Goal: Task Accomplishment & Management: Use online tool/utility

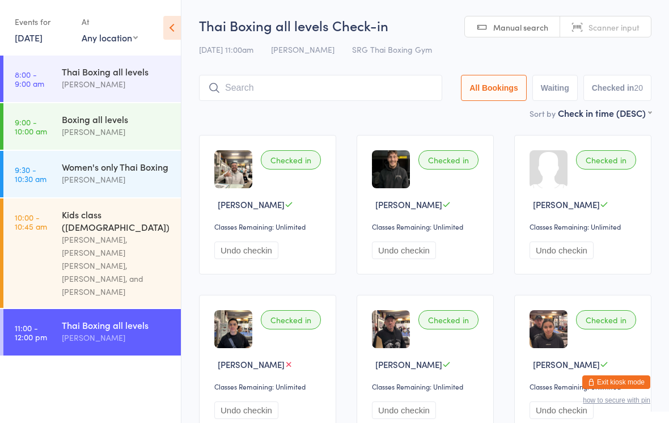
click at [167, 31] on icon at bounding box center [172, 28] width 18 height 24
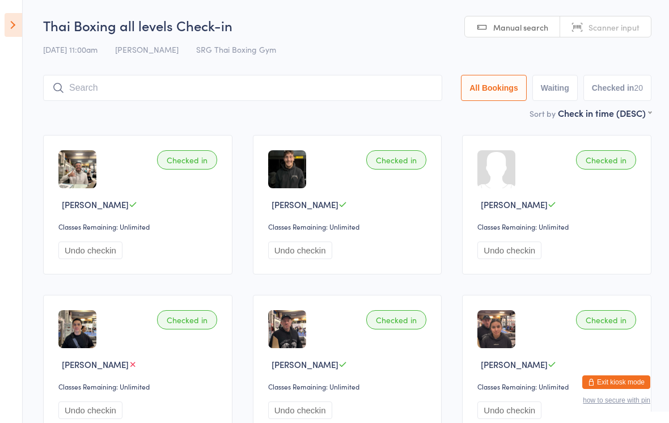
click at [17, 27] on icon at bounding box center [14, 25] width 18 height 24
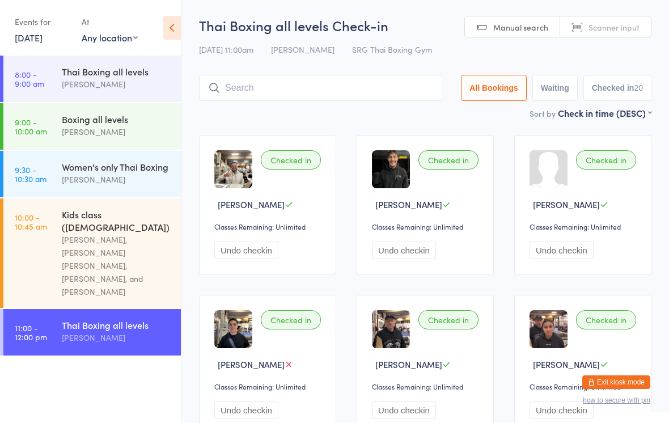
click at [24, 40] on link "[DATE]" at bounding box center [29, 37] width 28 height 12
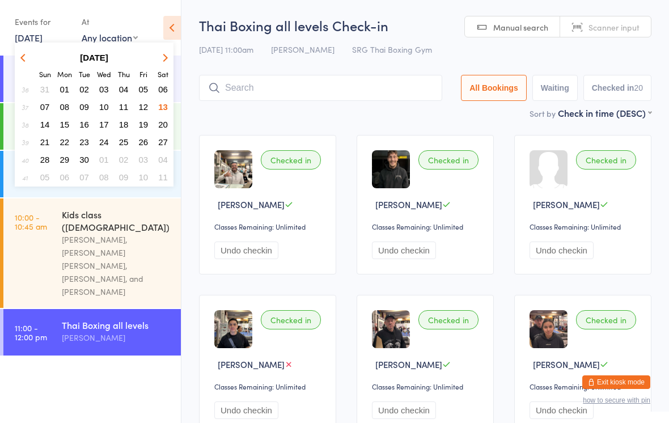
click at [61, 115] on button "08" at bounding box center [65, 106] width 18 height 15
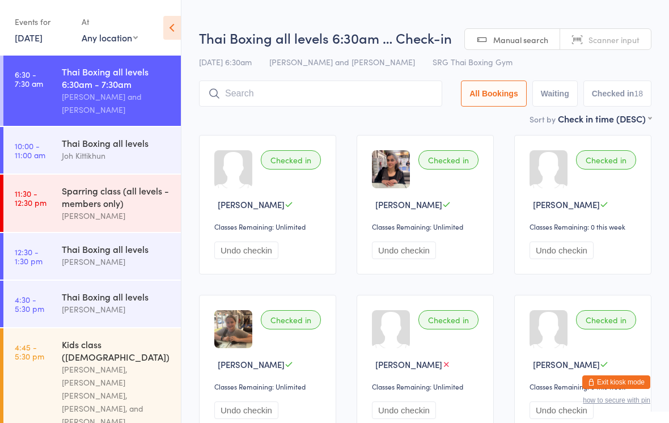
click at [33, 39] on link "[DATE]" at bounding box center [29, 37] width 28 height 12
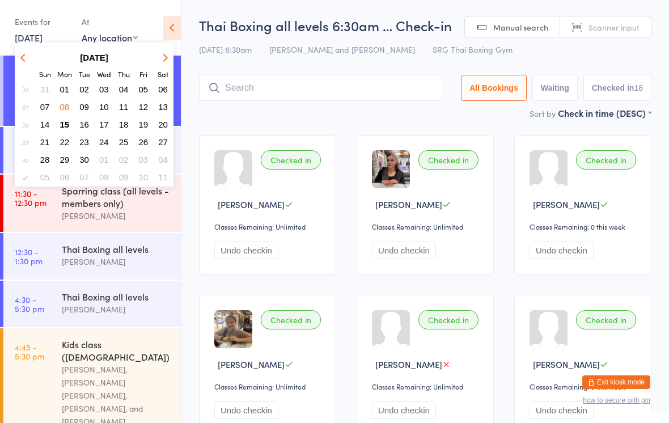
click at [67, 122] on span "15" at bounding box center [65, 125] width 10 height 10
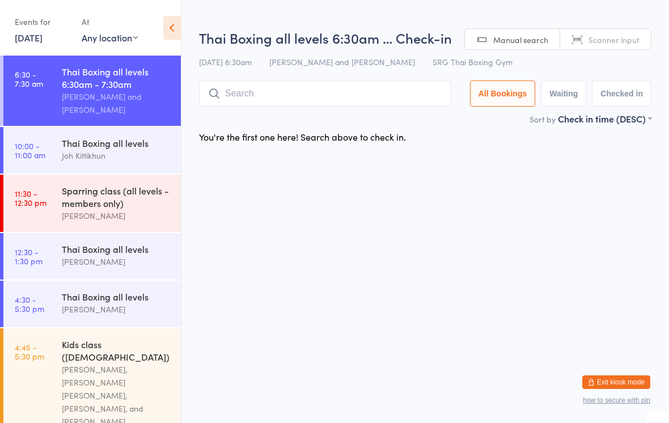
click at [229, 89] on input "search" at bounding box center [325, 94] width 252 height 26
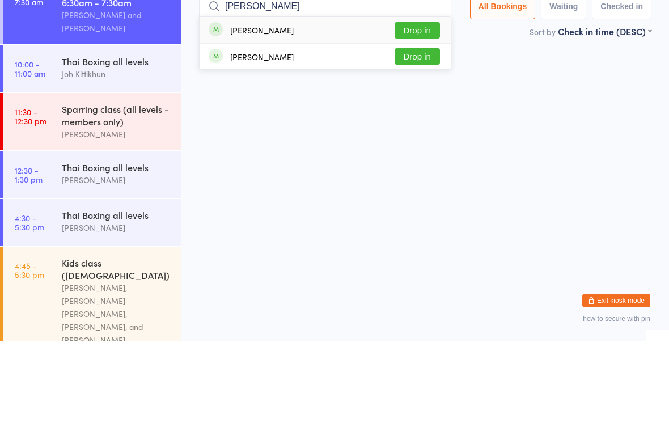
type input "[PERSON_NAME]"
click at [412, 104] on button "Drop in" at bounding box center [417, 112] width 45 height 16
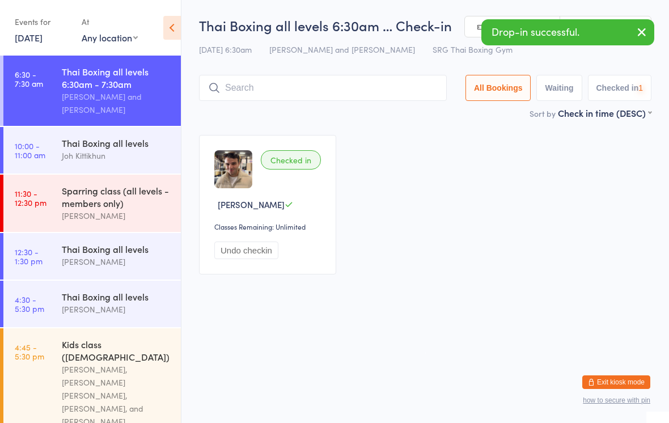
click at [373, 77] on input "search" at bounding box center [323, 88] width 248 height 26
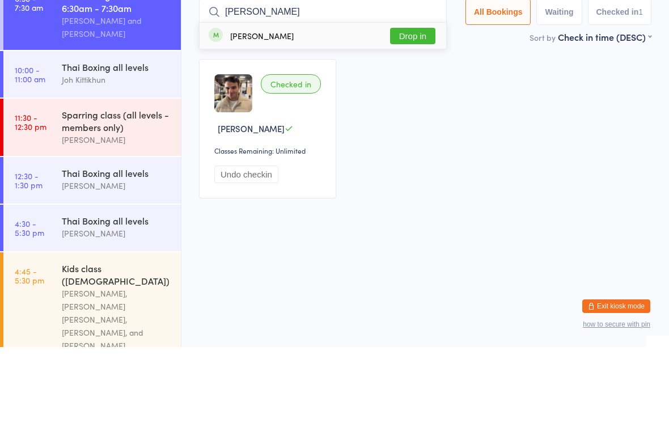
type input "[PERSON_NAME]"
click at [432, 104] on button "Drop in" at bounding box center [412, 112] width 45 height 16
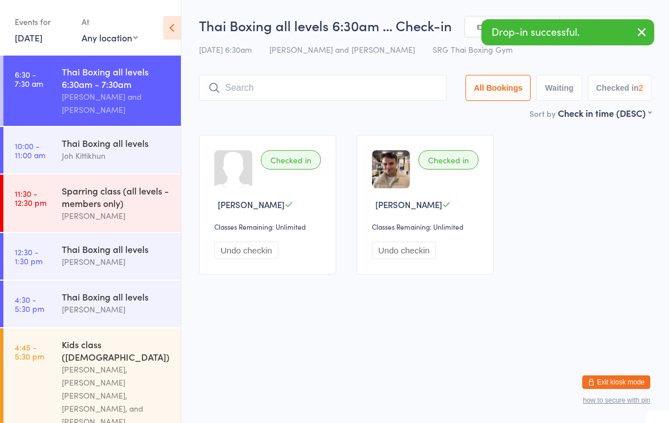
click at [406, 86] on input "search" at bounding box center [323, 88] width 248 height 26
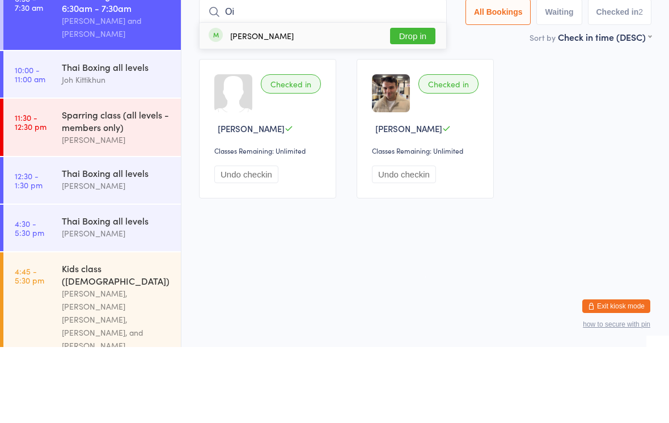
type input "O"
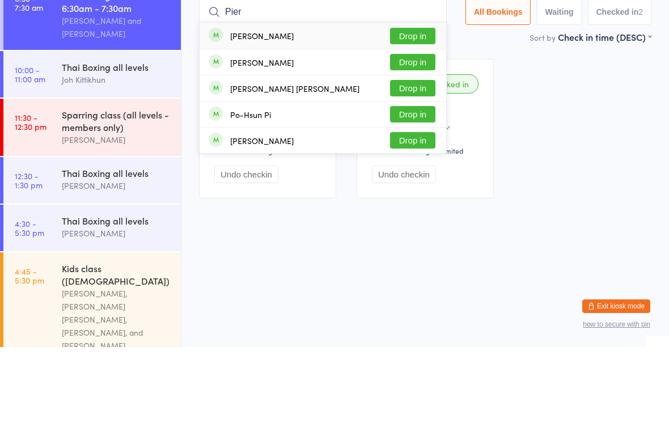
type input "Pier"
click at [418, 130] on button "Drop in" at bounding box center [412, 138] width 45 height 16
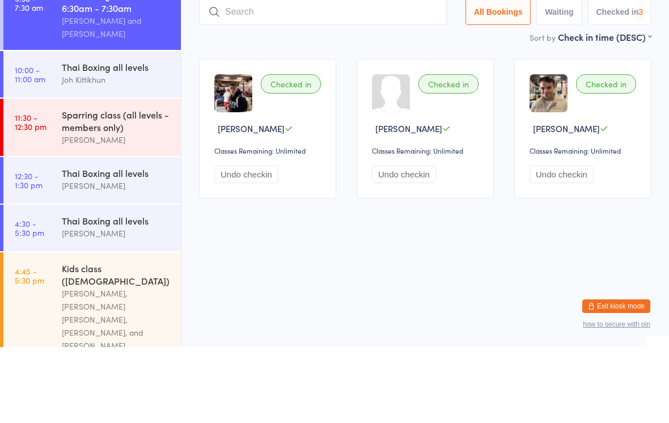
click at [406, 107] on div "Sort by Check in time (DESC) First name (ASC) First name (DESC) Last name (ASC)…" at bounding box center [425, 113] width 453 height 12
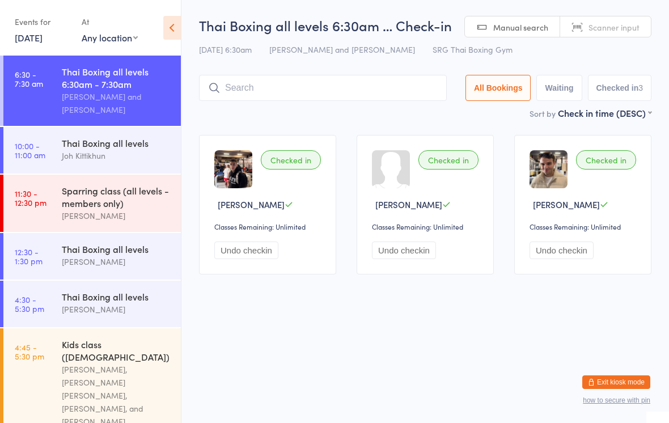
click at [306, 96] on input "search" at bounding box center [323, 88] width 248 height 26
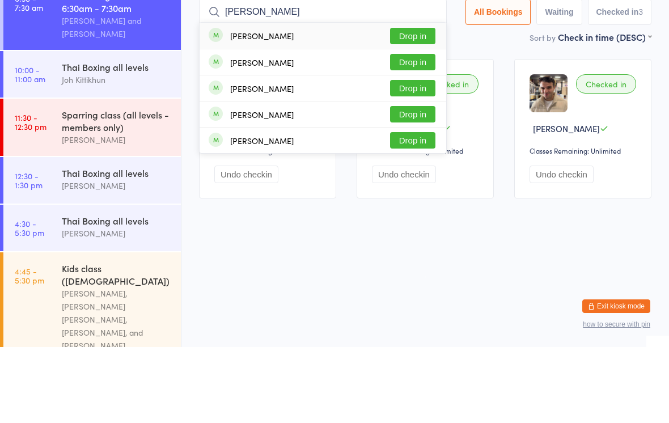
type input "[PERSON_NAME]"
click at [428, 104] on button "Drop in" at bounding box center [412, 112] width 45 height 16
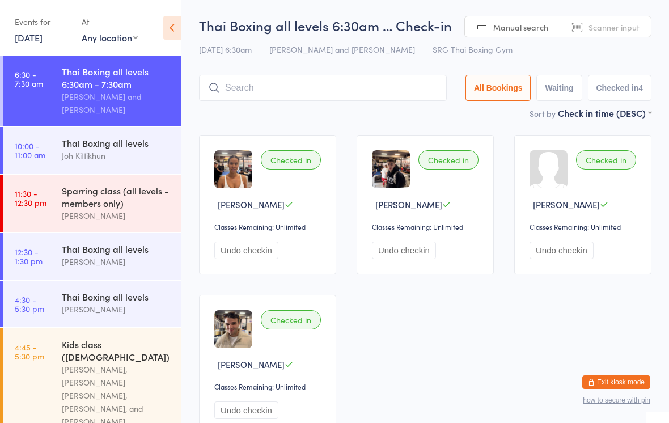
click at [361, 94] on input "search" at bounding box center [323, 88] width 248 height 26
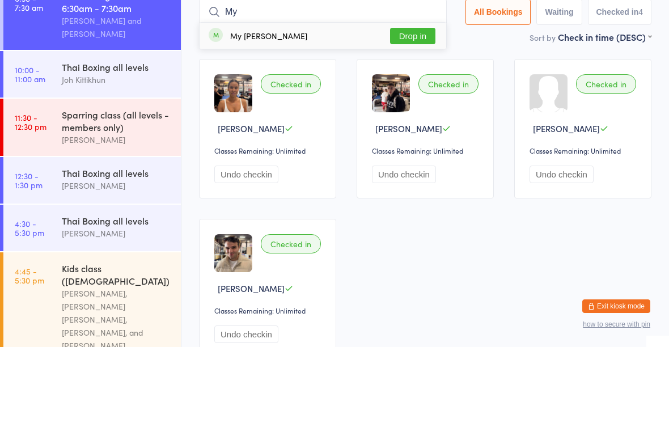
type input "My"
click at [410, 104] on button "Drop in" at bounding box center [412, 112] width 45 height 16
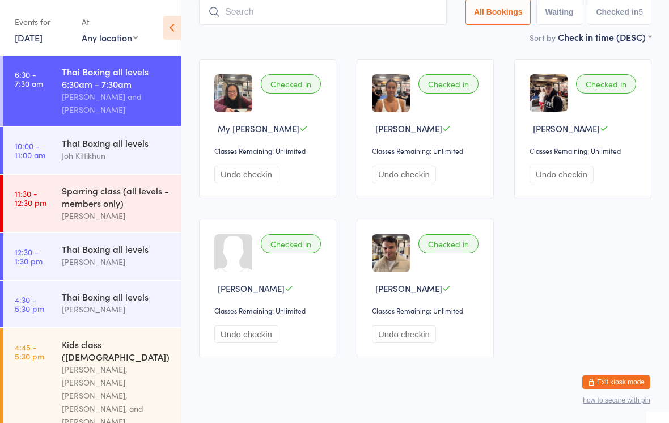
click at [264, 9] on input "search" at bounding box center [323, 12] width 248 height 26
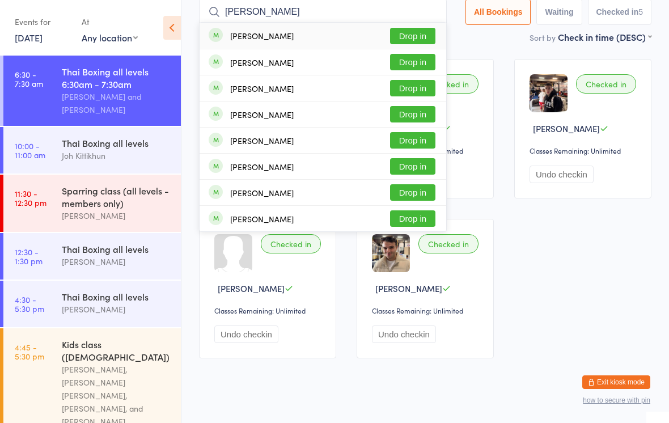
type input "[PERSON_NAME]"
click at [410, 61] on button "Drop in" at bounding box center [412, 62] width 45 height 16
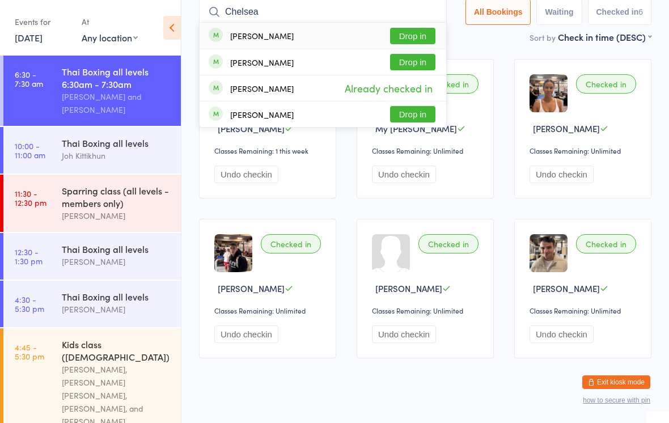
type input "Chelsea"
click at [408, 37] on button "Drop in" at bounding box center [412, 36] width 45 height 16
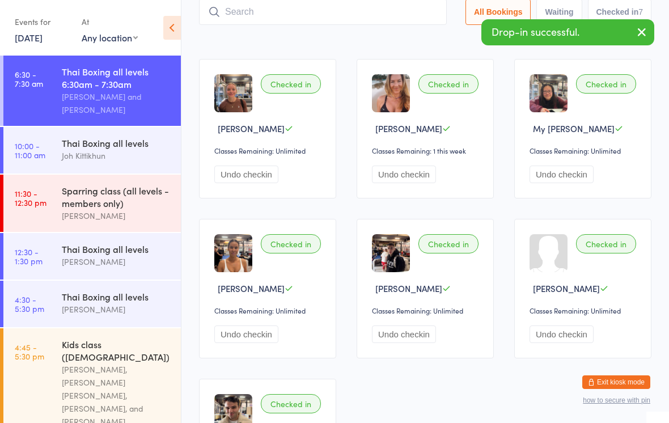
scroll to position [0, 0]
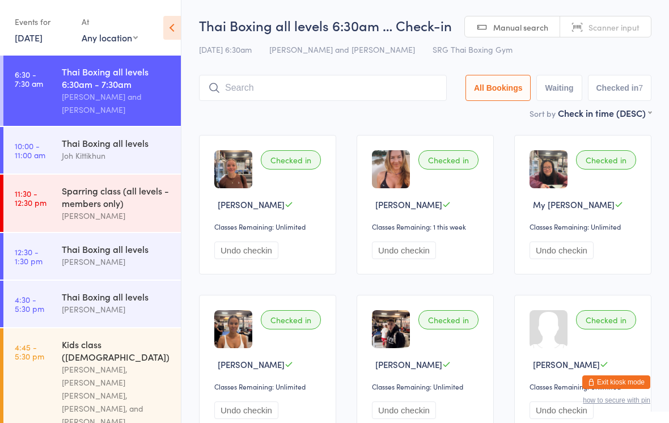
click at [283, 94] on input "search" at bounding box center [323, 88] width 248 height 26
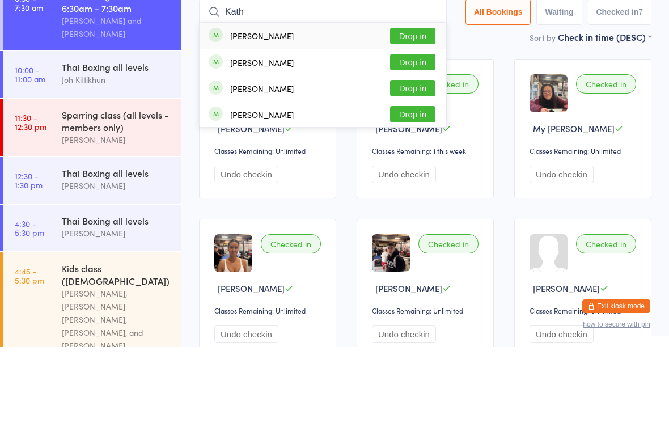
type input "Kath"
click at [422, 104] on button "Drop in" at bounding box center [412, 112] width 45 height 16
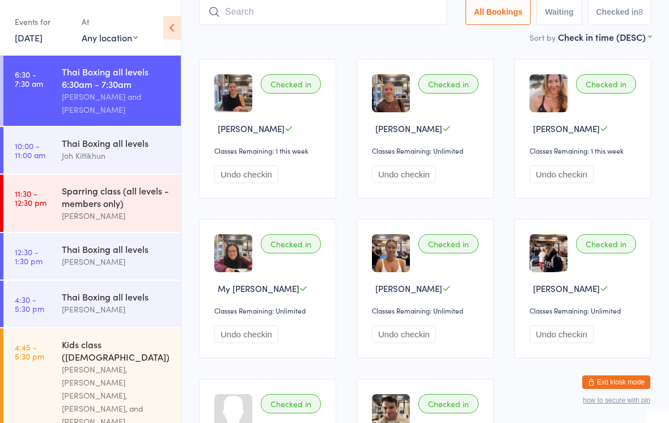
click at [352, 7] on input "search" at bounding box center [323, 12] width 248 height 26
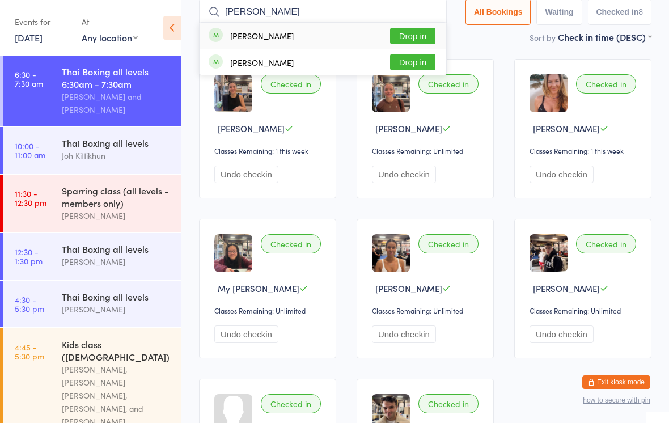
type input "[PERSON_NAME]"
click at [412, 35] on button "Drop in" at bounding box center [412, 36] width 45 height 16
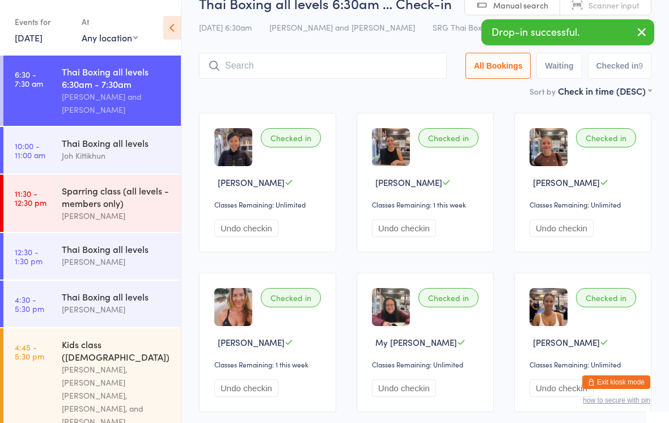
scroll to position [0, 0]
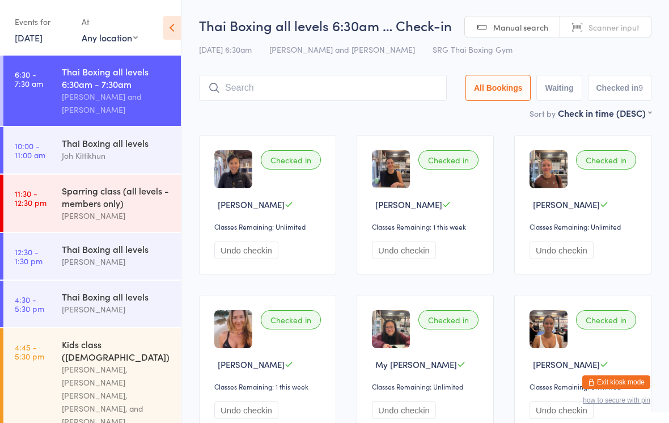
click at [357, 79] on input "search" at bounding box center [323, 88] width 248 height 26
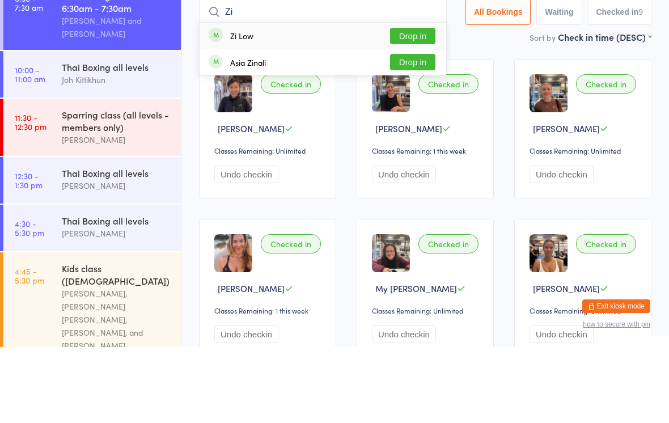
type input "Zi"
click at [419, 104] on button "Drop in" at bounding box center [412, 112] width 45 height 16
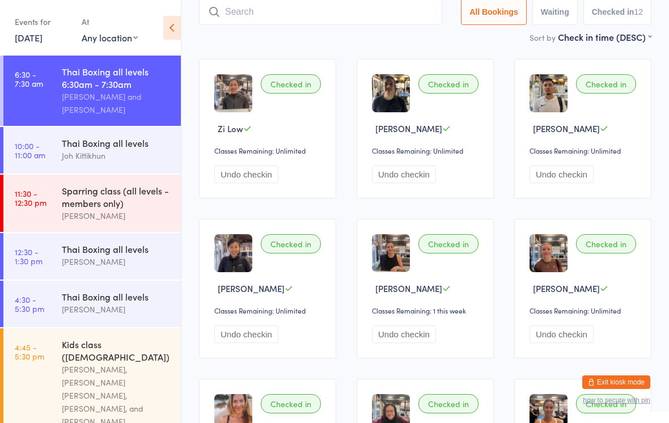
click at [279, 10] on input "search" at bounding box center [320, 12] width 243 height 26
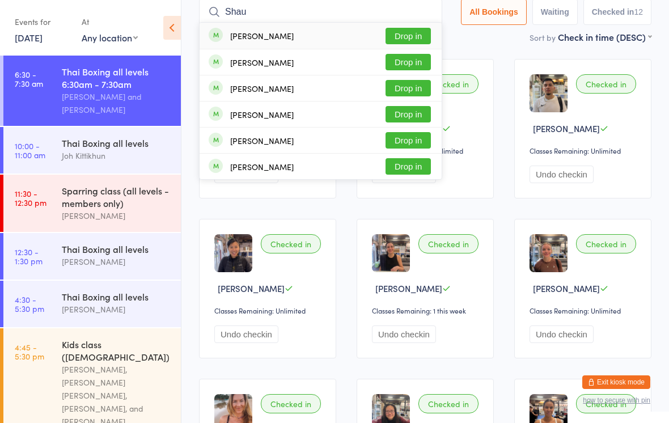
type input "Shau"
click at [405, 56] on button "Drop in" at bounding box center [408, 62] width 45 height 16
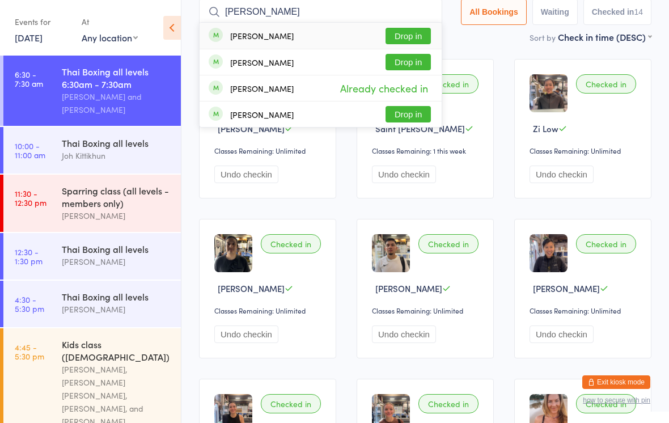
type input "[PERSON_NAME]"
click at [403, 35] on button "Drop in" at bounding box center [408, 36] width 45 height 16
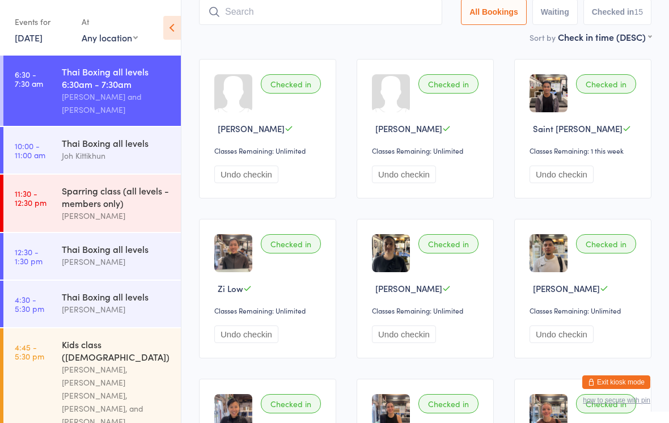
click at [303, 6] on input "search" at bounding box center [320, 12] width 243 height 26
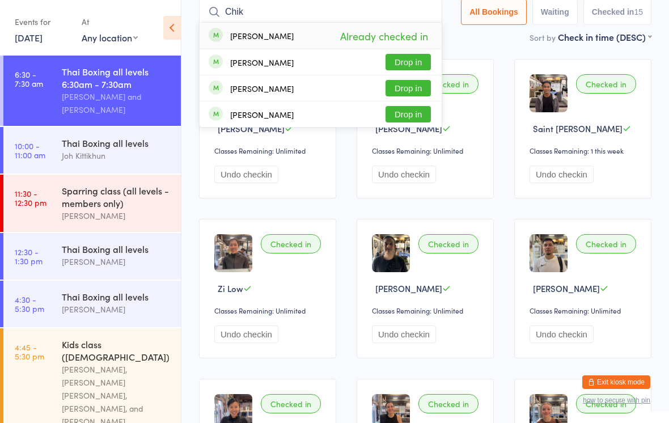
type input "Chik"
click at [289, 35] on div "[PERSON_NAME] Already checked in" at bounding box center [321, 36] width 242 height 26
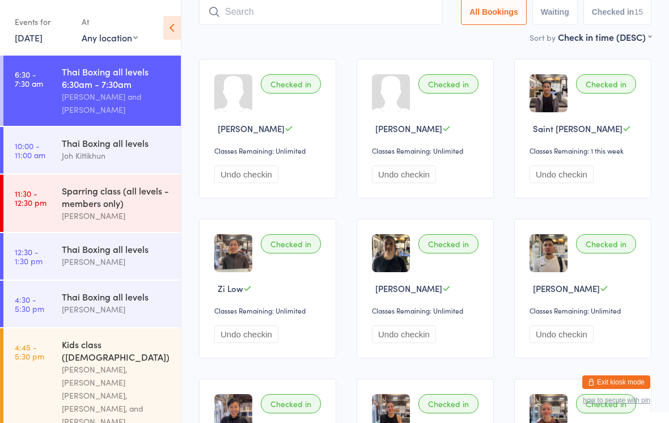
click at [43, 44] on link "[DATE]" at bounding box center [29, 37] width 28 height 12
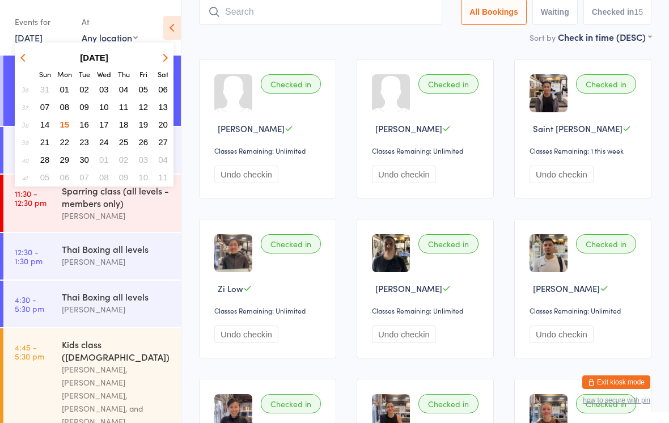
click at [154, 121] on button "20" at bounding box center [163, 124] width 18 height 15
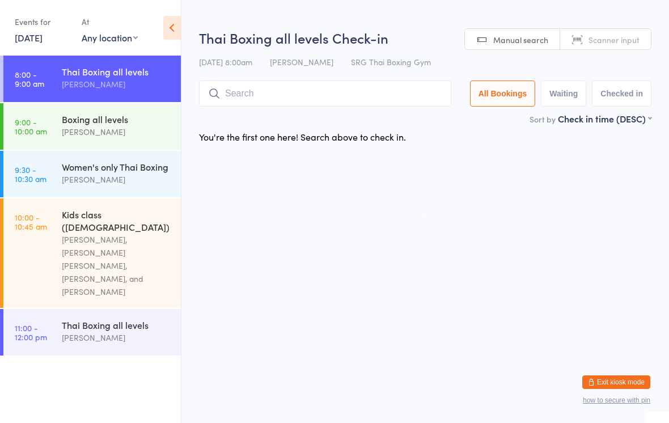
click at [43, 41] on link "[DATE]" at bounding box center [29, 37] width 28 height 12
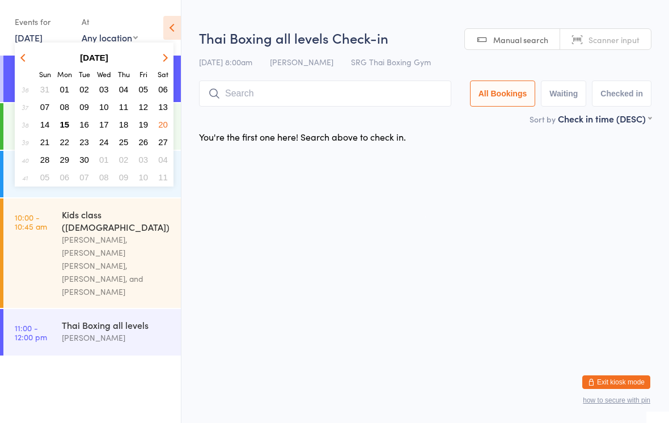
click at [146, 123] on span "19" at bounding box center [144, 125] width 10 height 10
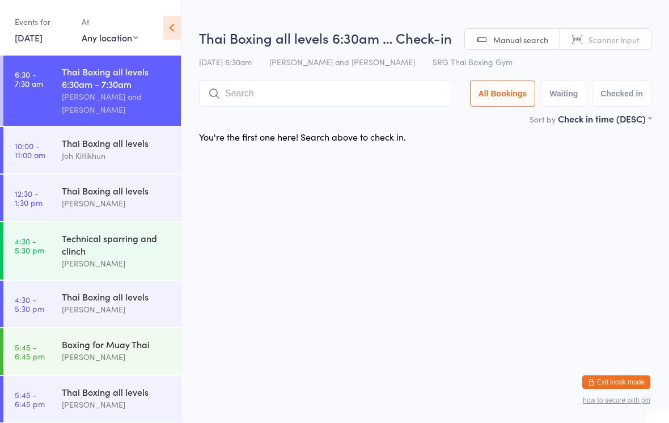
click at [43, 37] on link "[DATE]" at bounding box center [29, 37] width 28 height 12
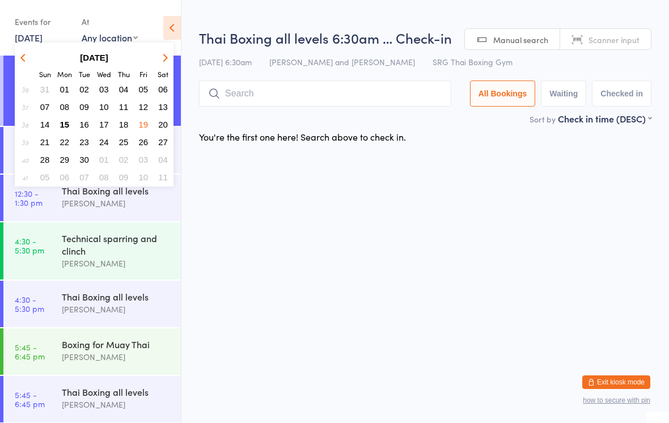
click at [240, 201] on html "You have now entered Kiosk Mode. Members will be able to check themselves in us…" at bounding box center [334, 211] width 669 height 423
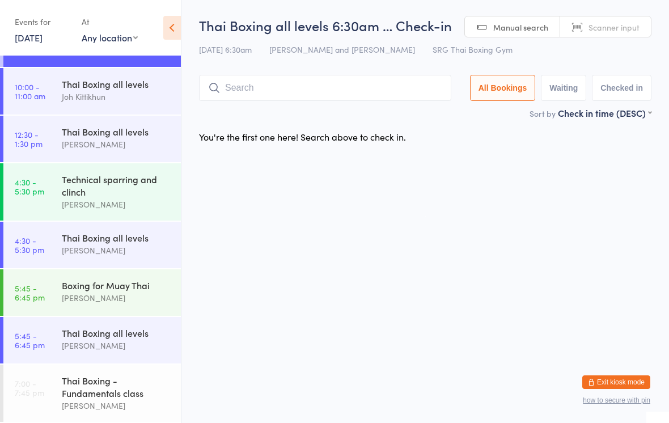
scroll to position [66, 0]
click at [121, 233] on div "Thai Boxing all levels" at bounding box center [116, 237] width 109 height 12
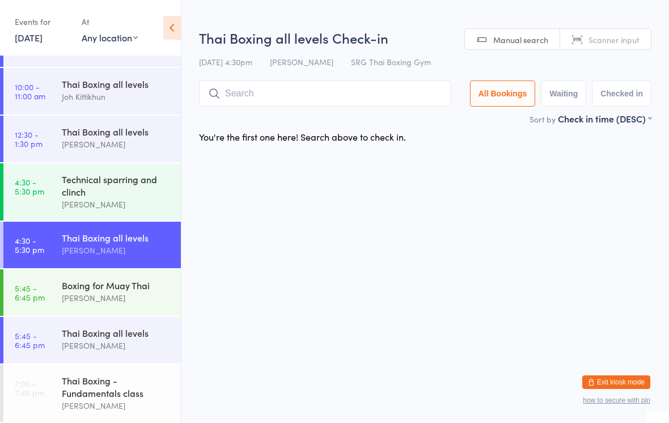
click at [299, 416] on html "You have now entered Kiosk Mode. Members will be able to check themselves in us…" at bounding box center [334, 211] width 669 height 423
click at [38, 40] on link "[DATE]" at bounding box center [29, 37] width 28 height 12
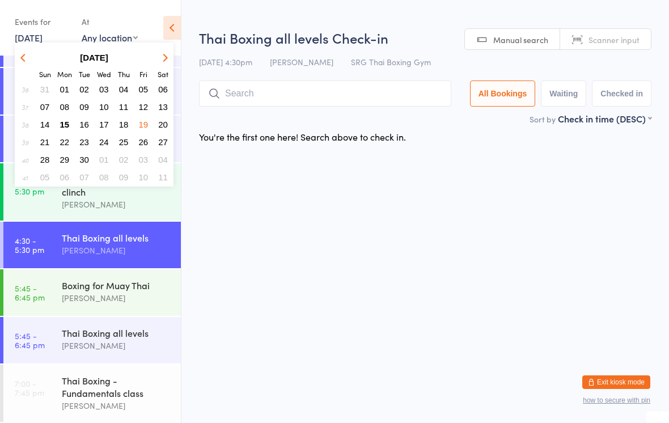
click at [26, 57] on icon "button" at bounding box center [24, 57] width 8 height 8
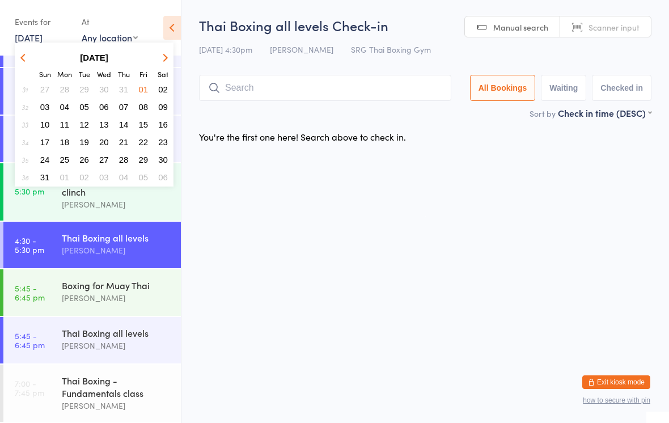
click at [162, 57] on icon "button" at bounding box center [164, 57] width 8 height 8
click at [145, 109] on span "12" at bounding box center [144, 107] width 10 height 10
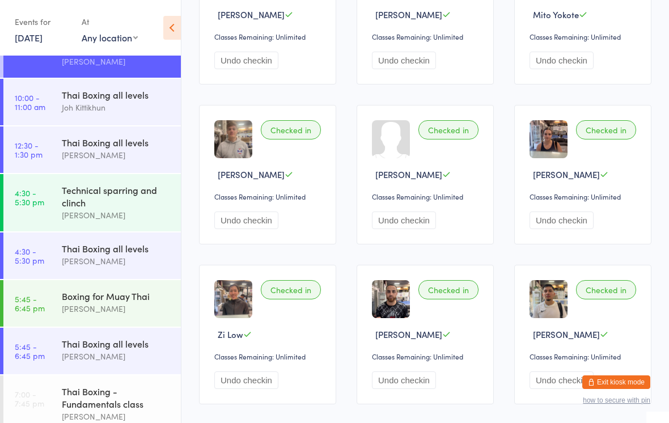
scroll to position [252, 0]
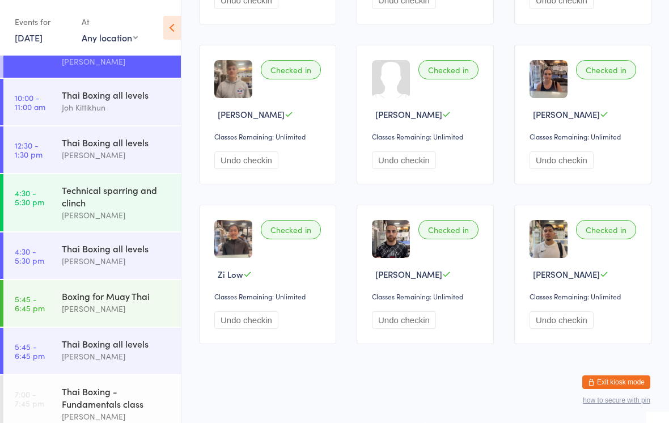
click at [141, 403] on div "Thai Boxing - Fundamentals class" at bounding box center [116, 397] width 109 height 25
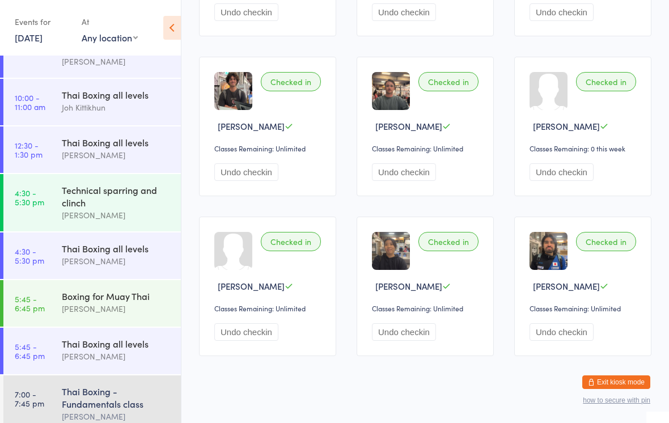
scroll to position [252, 0]
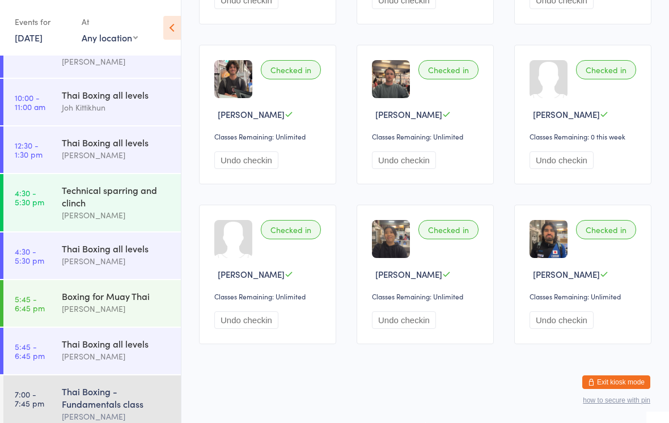
click at [102, 363] on div "[PERSON_NAME]" at bounding box center [116, 356] width 109 height 13
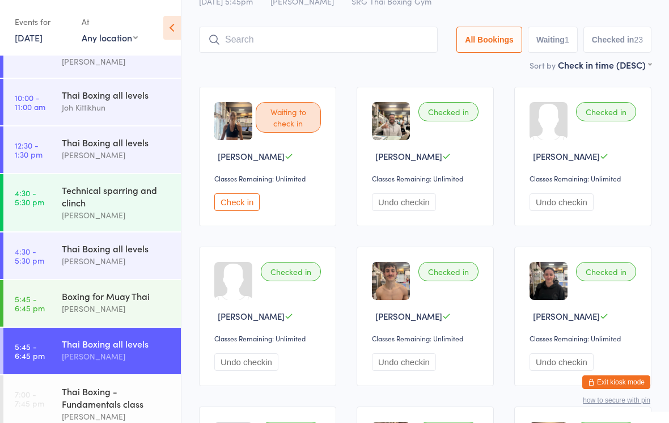
scroll to position [47, 0]
click at [37, 44] on link "[DATE]" at bounding box center [29, 37] width 28 height 12
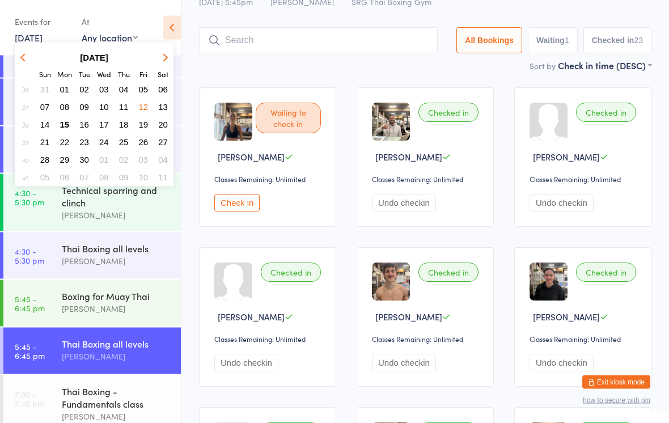
scroll to position [48, 0]
click at [119, 111] on button "11" at bounding box center [124, 106] width 18 height 15
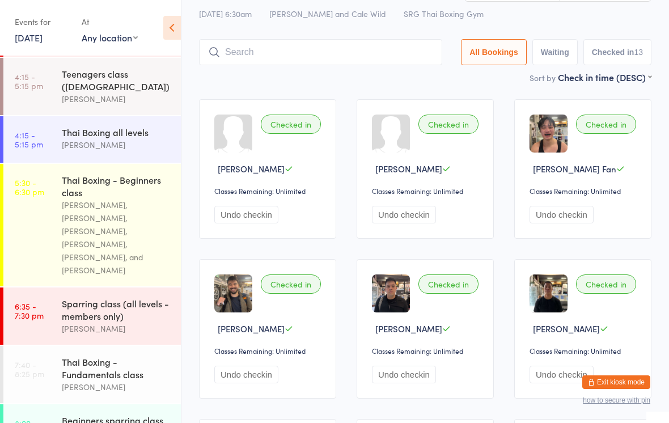
scroll to position [209, 0]
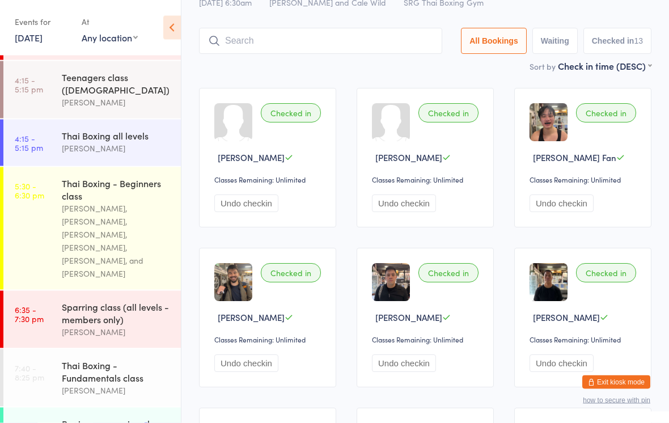
click at [32, 364] on time "7:40 - 8:25 pm" at bounding box center [30, 373] width 30 height 18
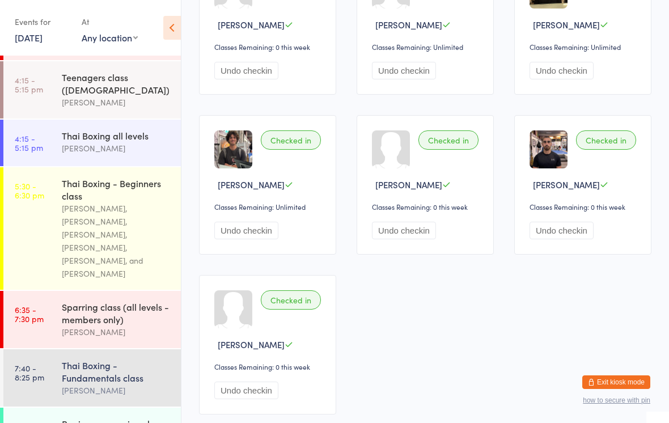
scroll to position [339, 0]
click at [26, 309] on link "6:35 - 7:30 pm Sparring class (all levels - members only) [PERSON_NAME]" at bounding box center [92, 319] width 178 height 57
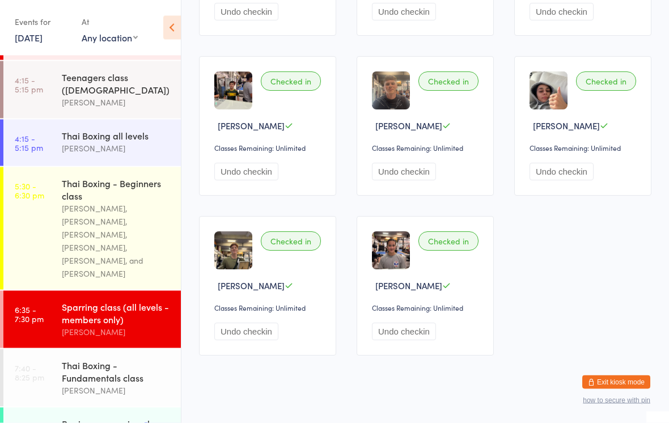
scroll to position [903, 0]
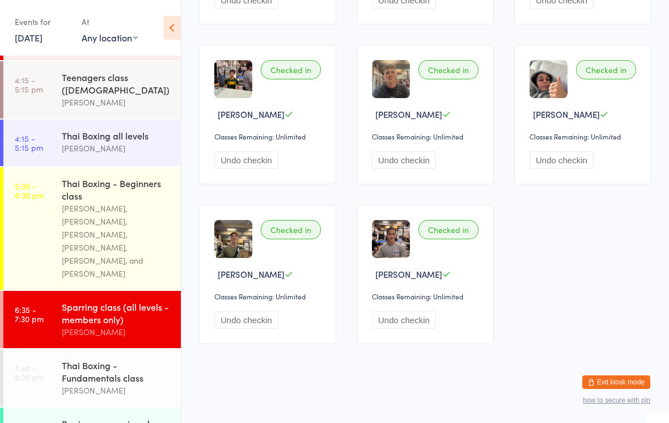
click at [40, 31] on link "[DATE]" at bounding box center [29, 37] width 28 height 12
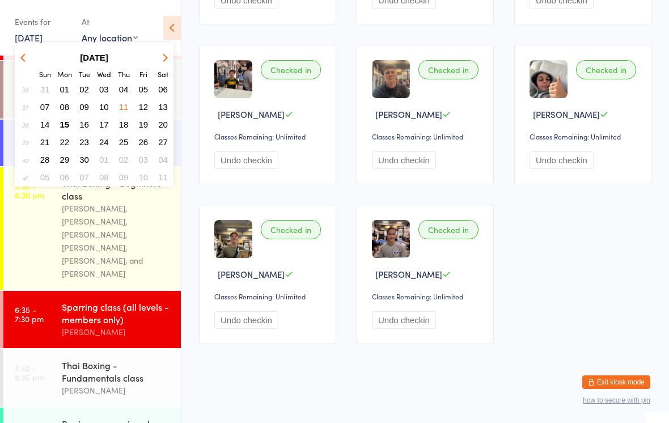
click at [144, 109] on span "12" at bounding box center [144, 107] width 10 height 10
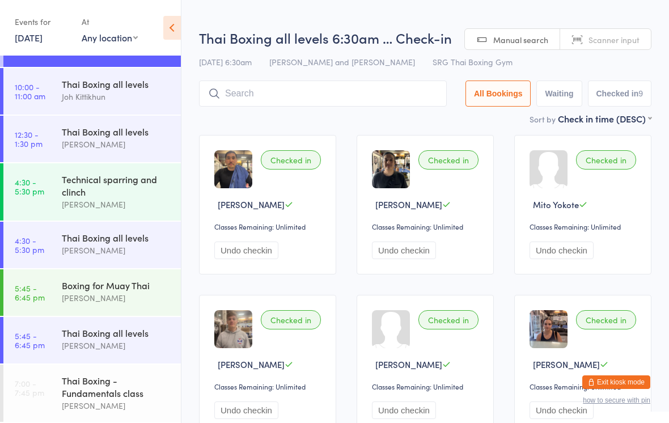
scroll to position [66, 0]
click at [20, 375] on link "7:00 - 7:45 pm Thai Boxing - Fundamentals class [PERSON_NAME]" at bounding box center [92, 393] width 178 height 57
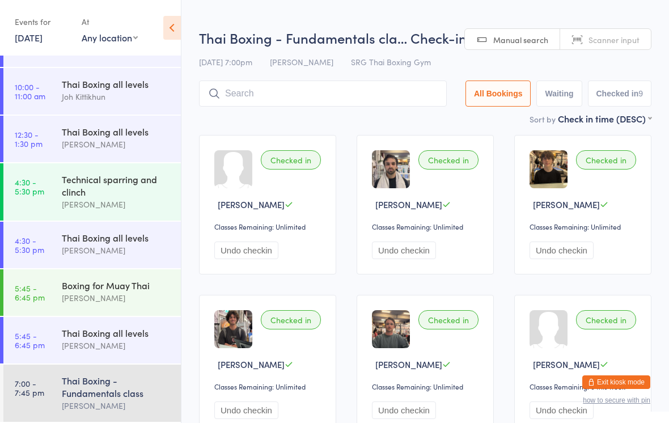
click at [17, 31] on link "[DATE]" at bounding box center [29, 37] width 28 height 12
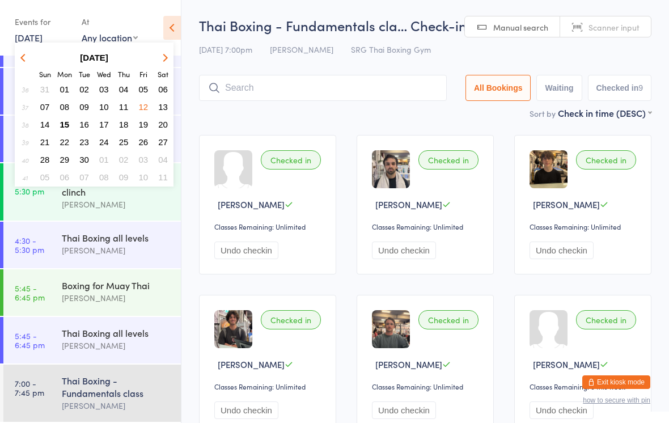
click at [69, 123] on span "15" at bounding box center [65, 125] width 10 height 10
